Goal: Task Accomplishment & Management: Manage account settings

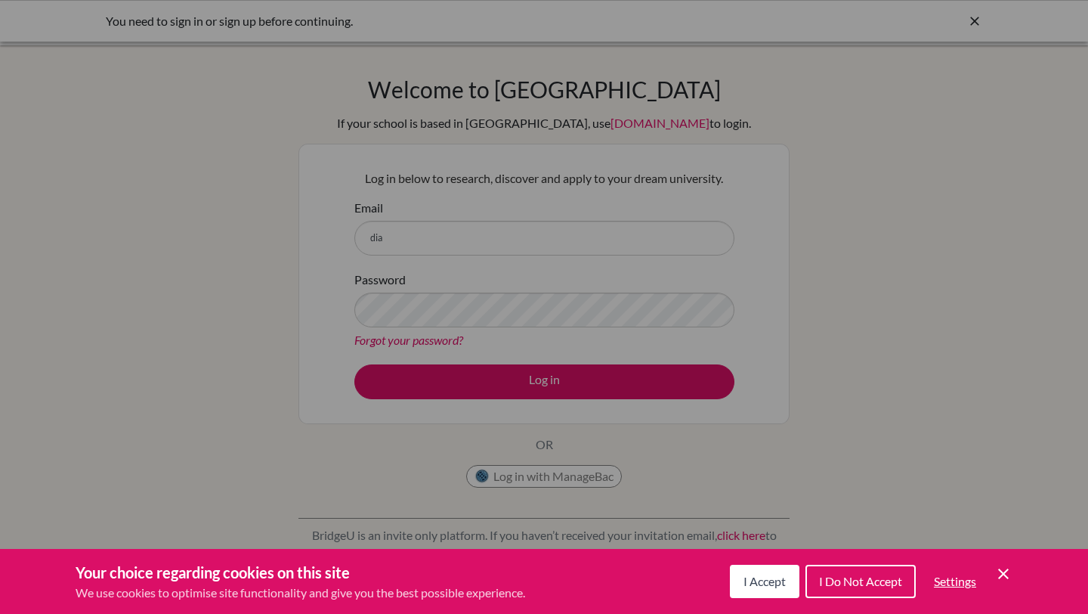
click at [751, 581] on span "I Accept" at bounding box center [764, 580] width 42 height 14
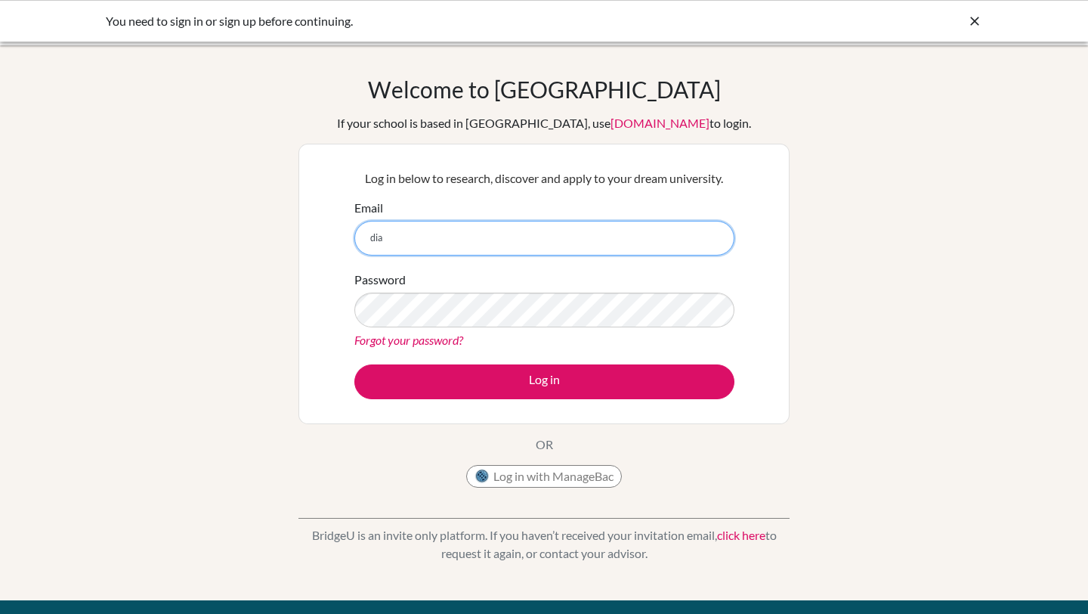
click at [572, 247] on input "dia" at bounding box center [544, 238] width 380 height 35
type input "[EMAIL_ADDRESS][DOMAIN_NAME]"
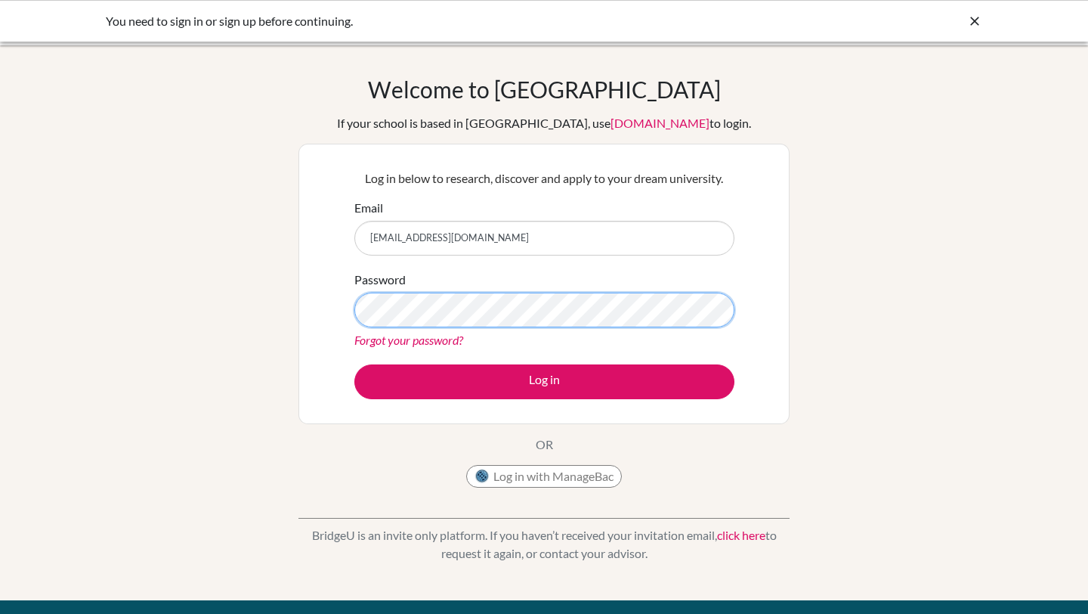
click at [354, 364] on button "Log in" at bounding box center [544, 381] width 380 height 35
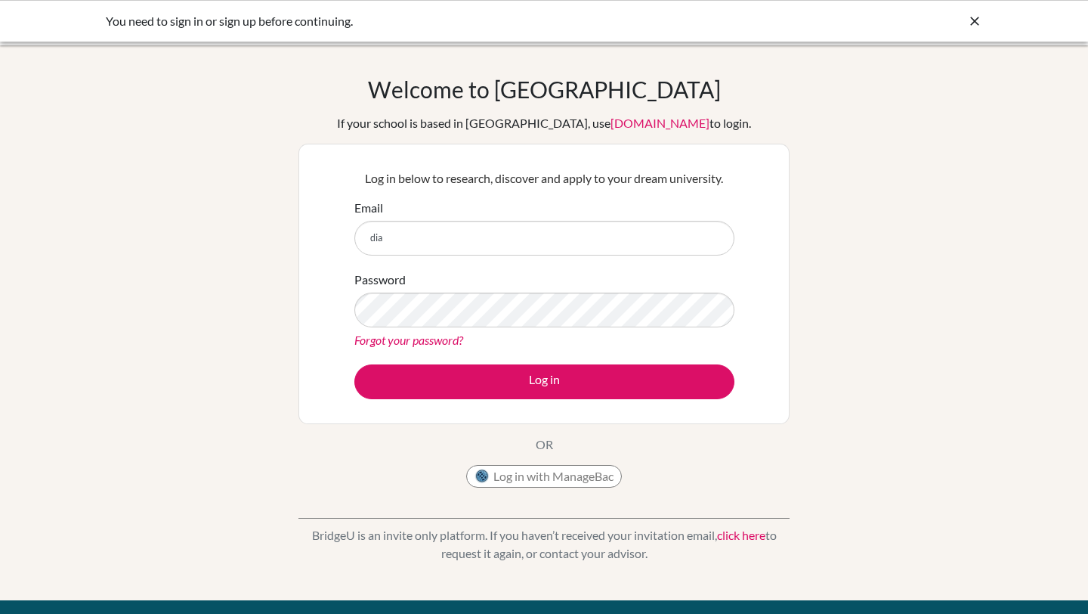
type input "[EMAIL_ADDRESS][DOMAIN_NAME]"
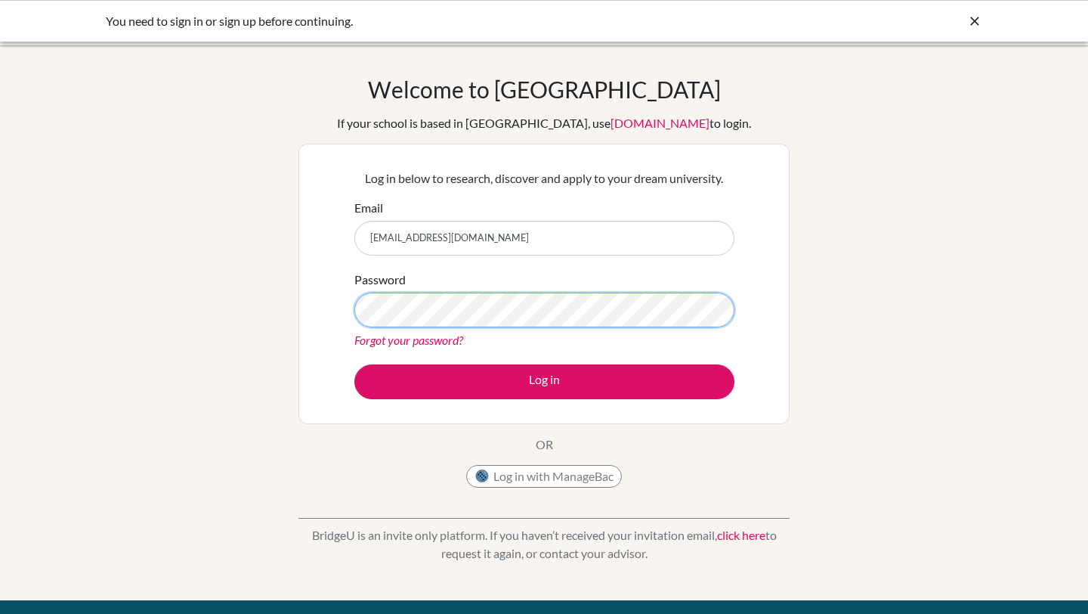
click at [354, 364] on button "Log in" at bounding box center [544, 381] width 380 height 35
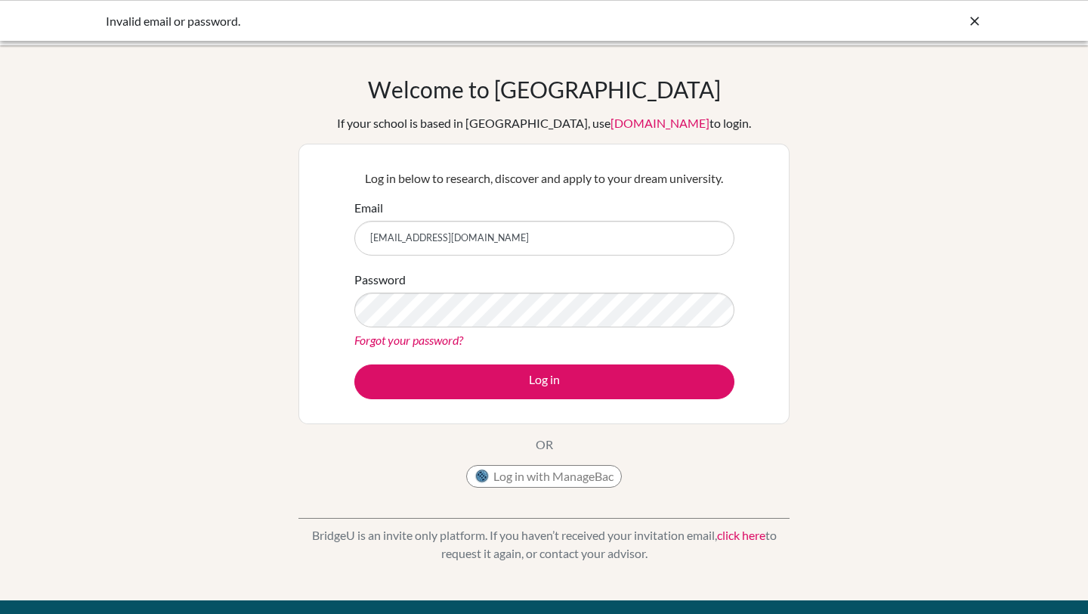
click at [426, 336] on link "Forgot your password?" at bounding box center [408, 339] width 109 height 14
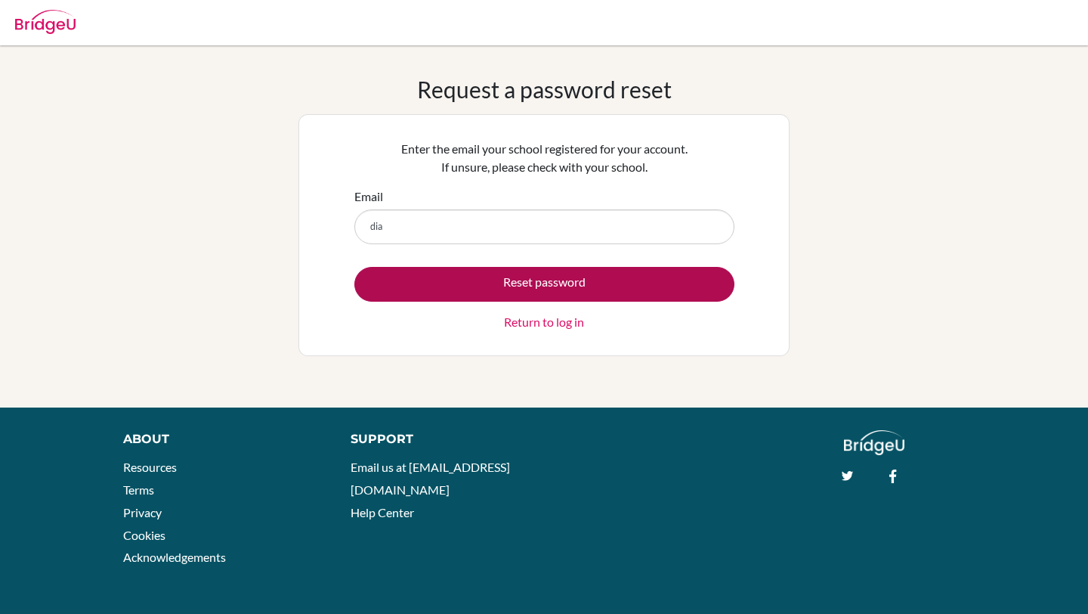
type input "[EMAIL_ADDRESS][DOMAIN_NAME]"
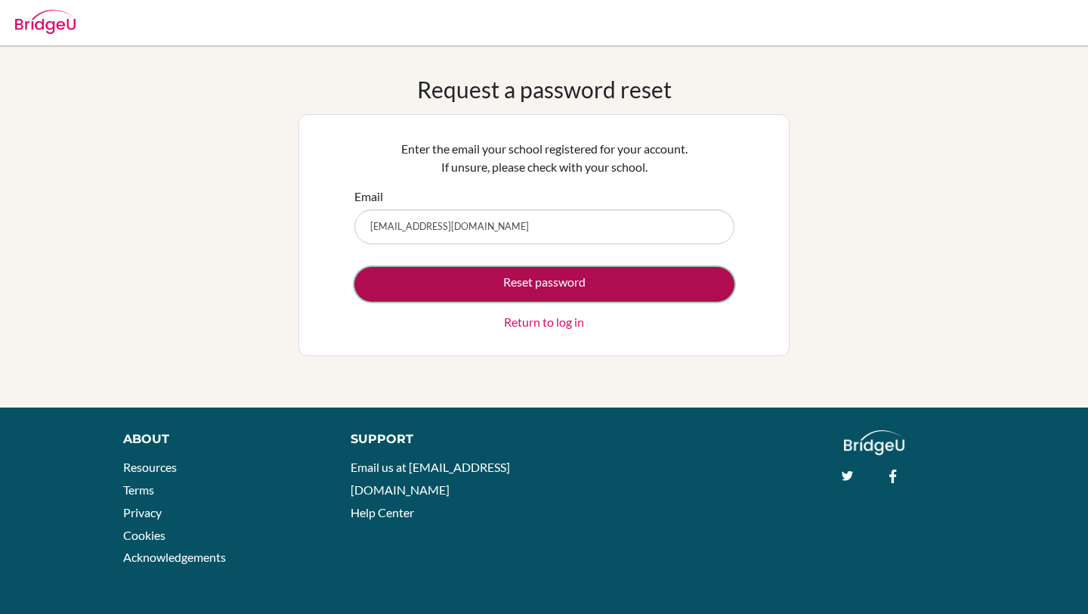
click at [470, 277] on button "Reset password" at bounding box center [544, 284] width 380 height 35
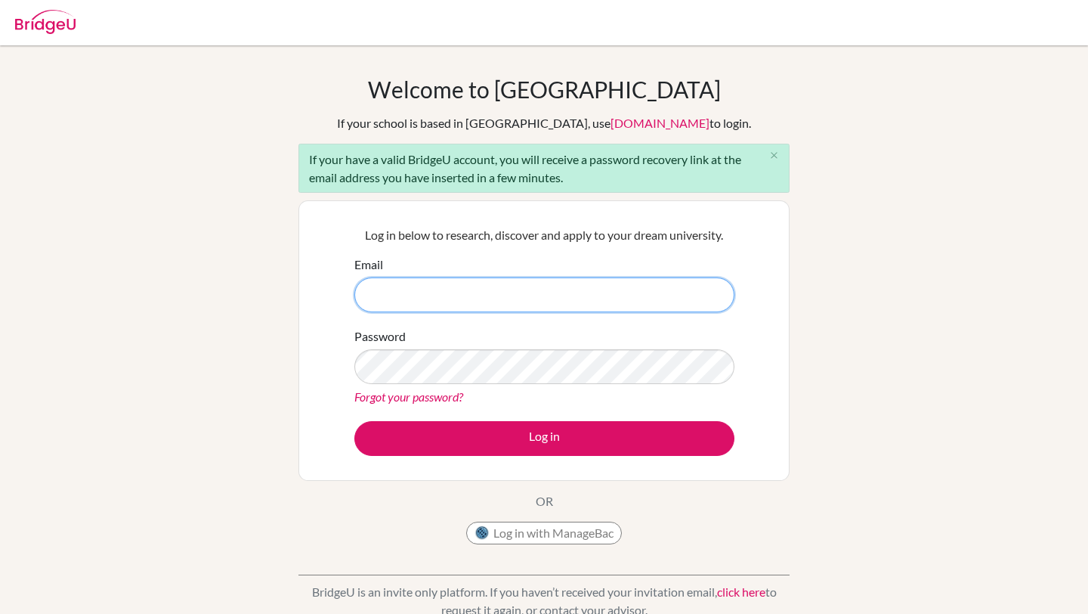
click at [402, 296] on input "Email" at bounding box center [544, 294] width 380 height 35
type input "[EMAIL_ADDRESS][DOMAIN_NAME]"
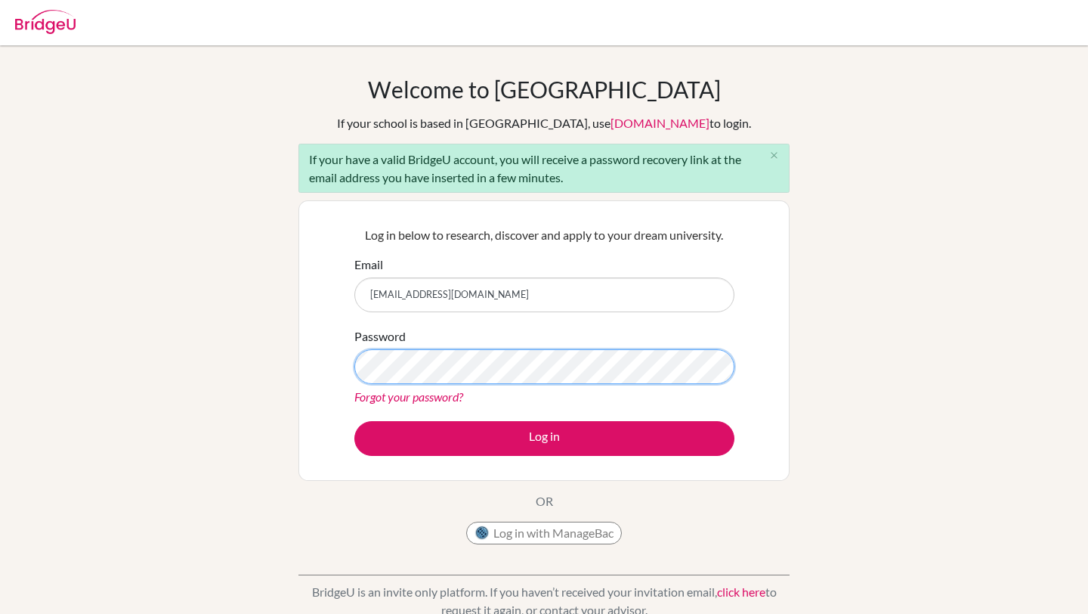
click at [354, 421] on button "Log in" at bounding box center [544, 438] width 380 height 35
